Goal: Use online tool/utility: Utilize a website feature to perform a specific function

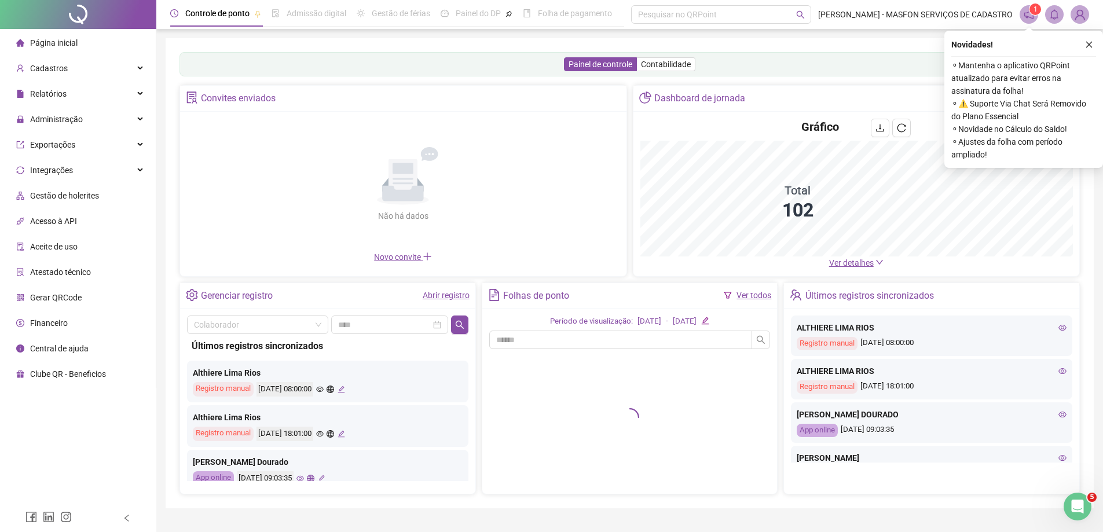
click at [58, 299] on span "Gerar QRCode" at bounding box center [56, 297] width 52 height 9
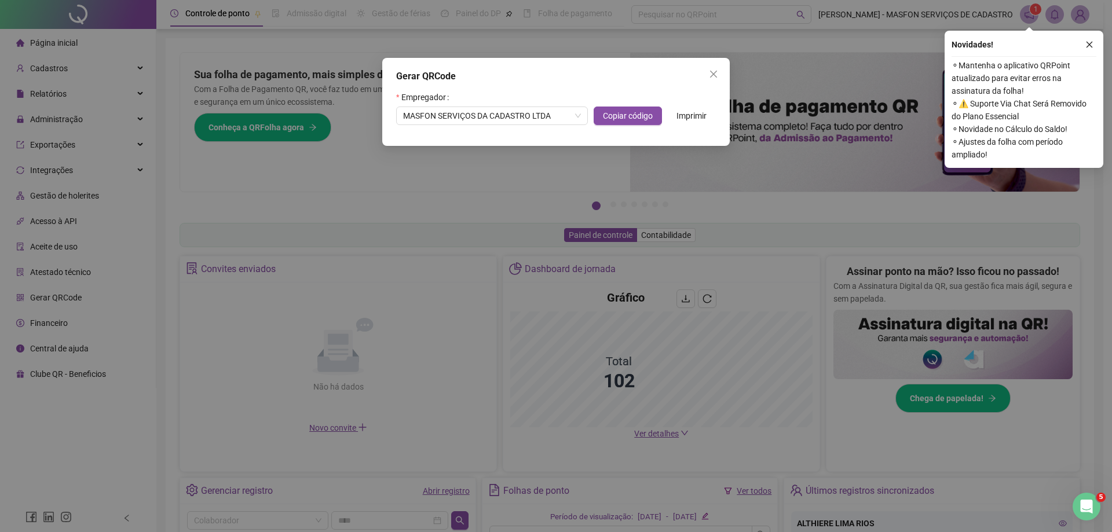
click at [1092, 42] on icon "close" at bounding box center [1089, 45] width 8 height 8
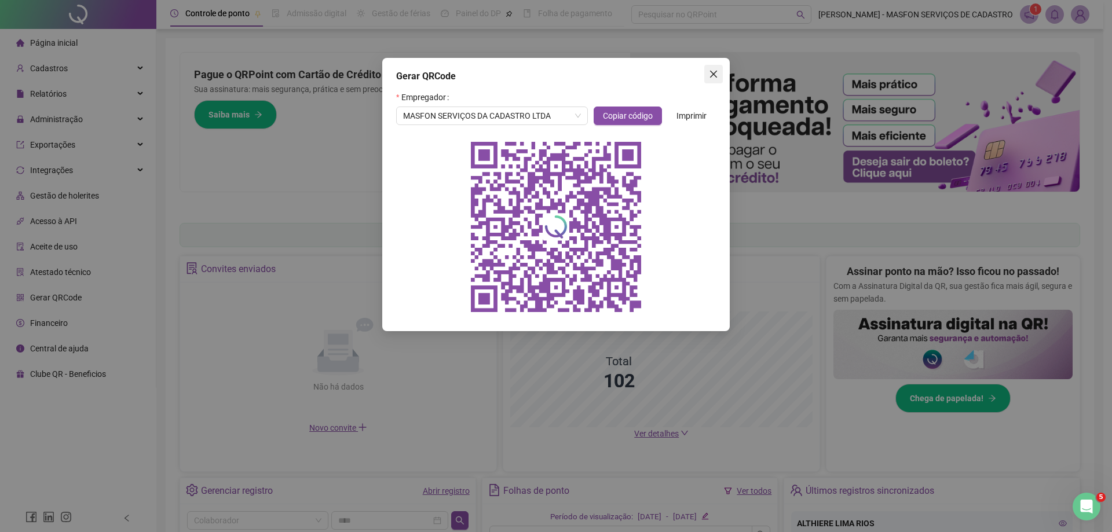
click at [711, 72] on icon "close" at bounding box center [713, 74] width 7 height 7
